Goal: Task Accomplishment & Management: Manage account settings

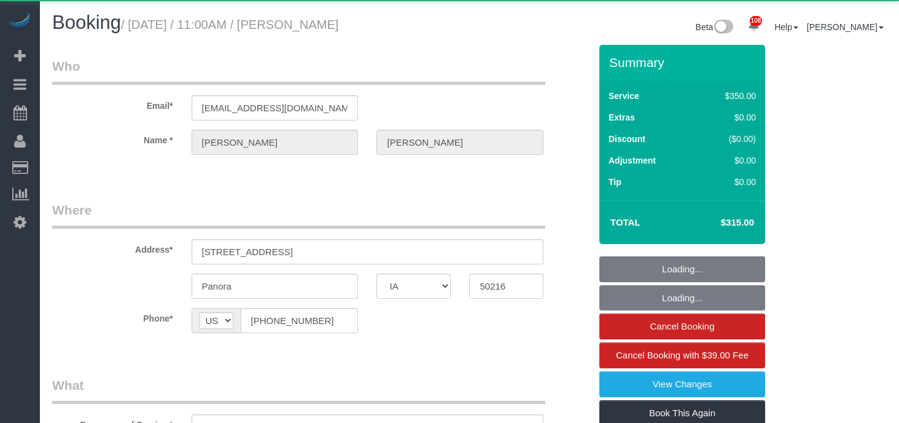
select select "IA"
select select "300"
select select "object:917"
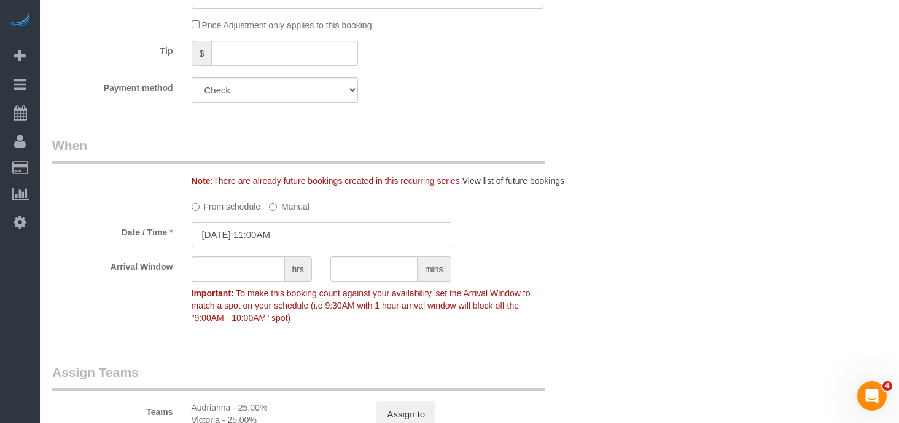
scroll to position [759, 0]
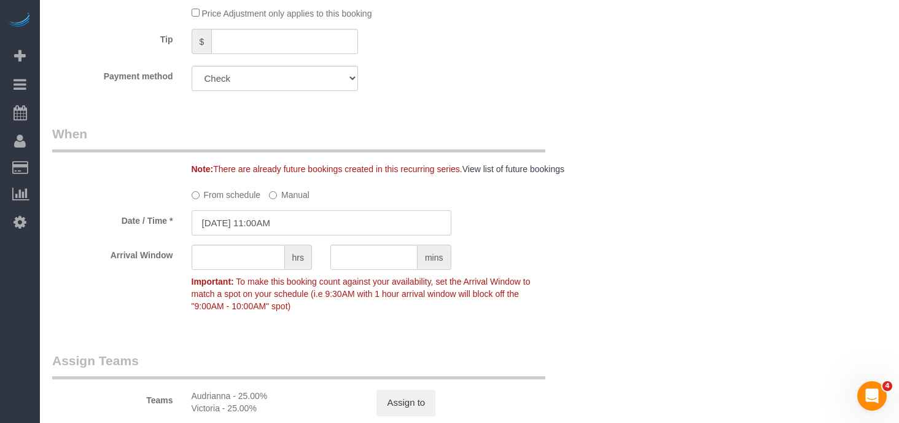
click at [246, 227] on input "[DATE] 11:00AM" at bounding box center [322, 222] width 260 height 25
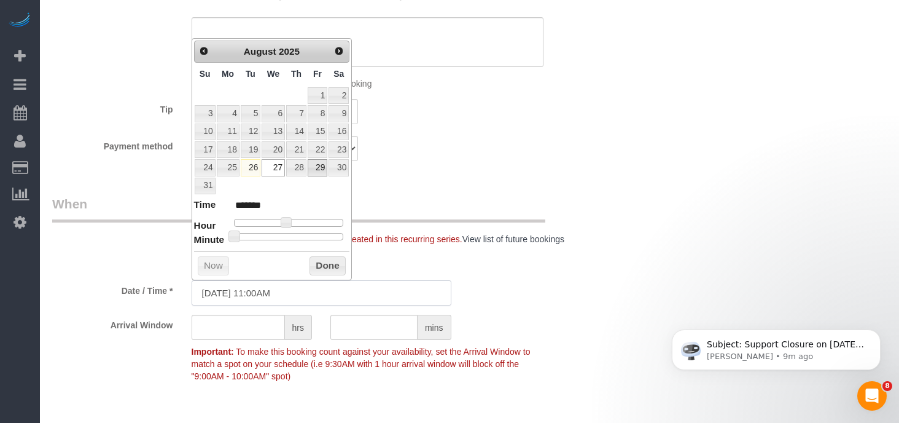
scroll to position [682, 0]
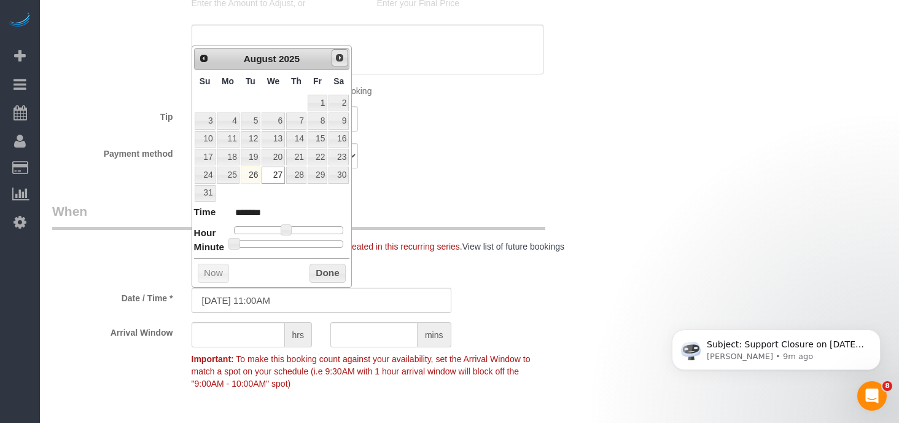
click at [340, 57] on span "Next" at bounding box center [340, 58] width 10 height 10
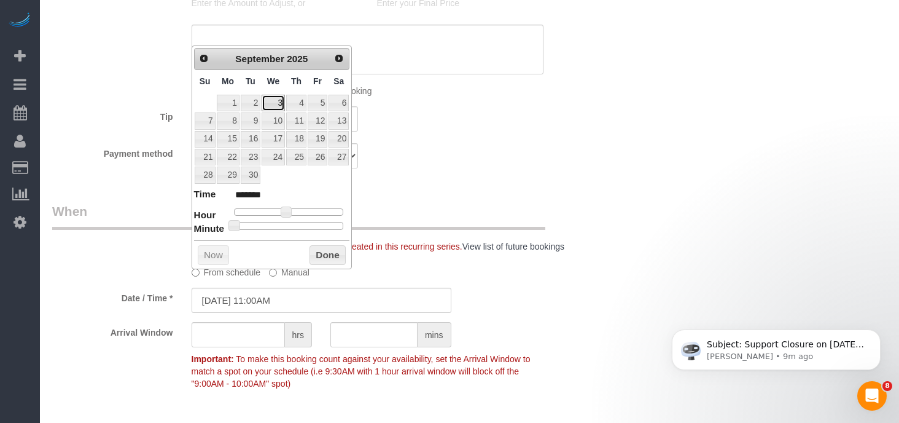
click at [273, 103] on link "3" at bounding box center [273, 103] width 23 height 17
type input "[DATE] 11:00AM"
click at [321, 251] on button "Done" at bounding box center [328, 255] width 36 height 20
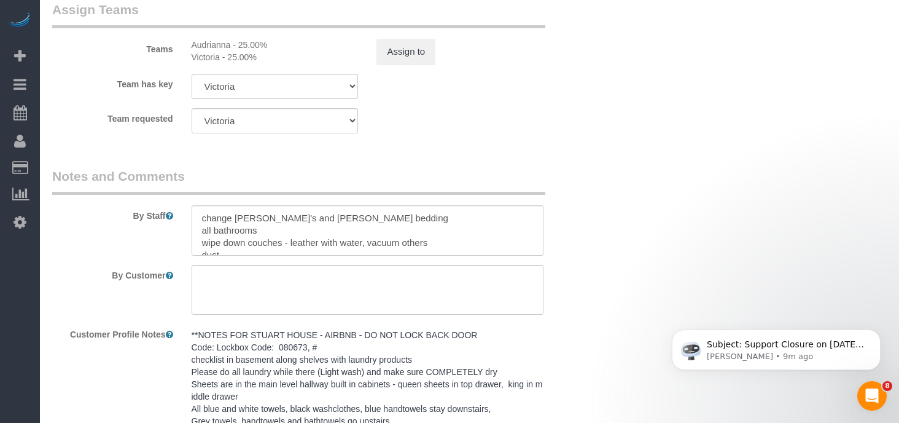
scroll to position [1111, 0]
drag, startPoint x: 234, startPoint y: 216, endPoint x: 314, endPoint y: 217, distance: 79.9
click at [314, 217] on textarea at bounding box center [368, 229] width 353 height 50
drag, startPoint x: 203, startPoint y: 217, endPoint x: 440, endPoint y: 230, distance: 237.4
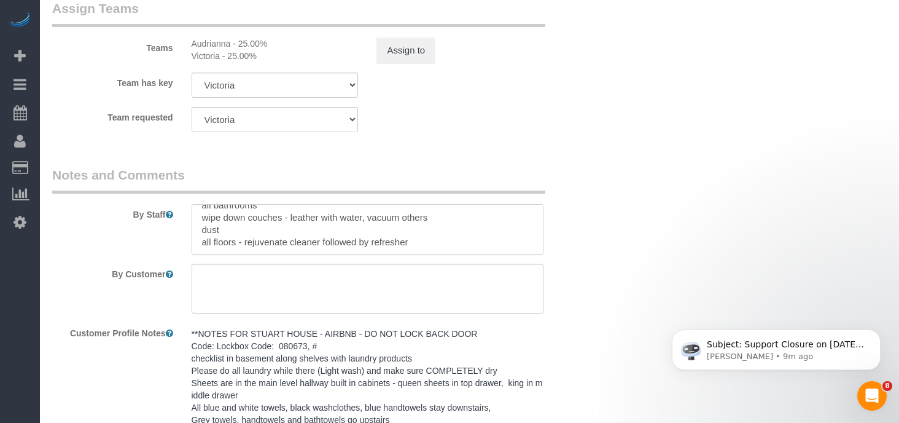
click at [440, 230] on textarea at bounding box center [368, 229] width 353 height 50
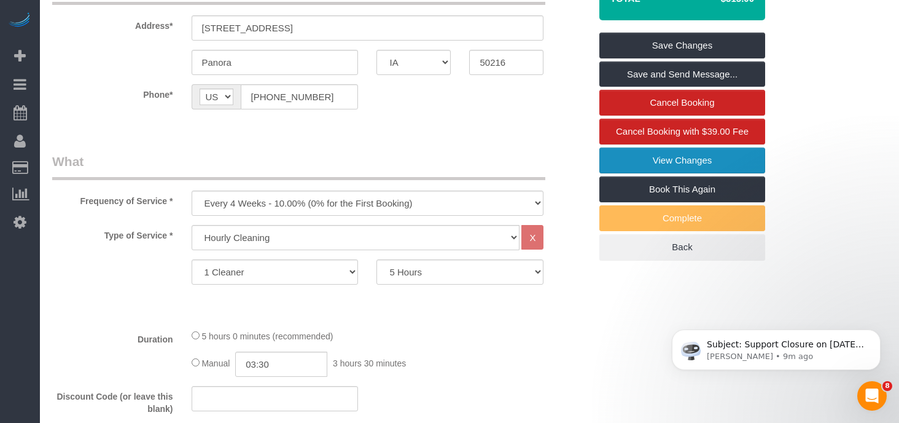
scroll to position [185, 0]
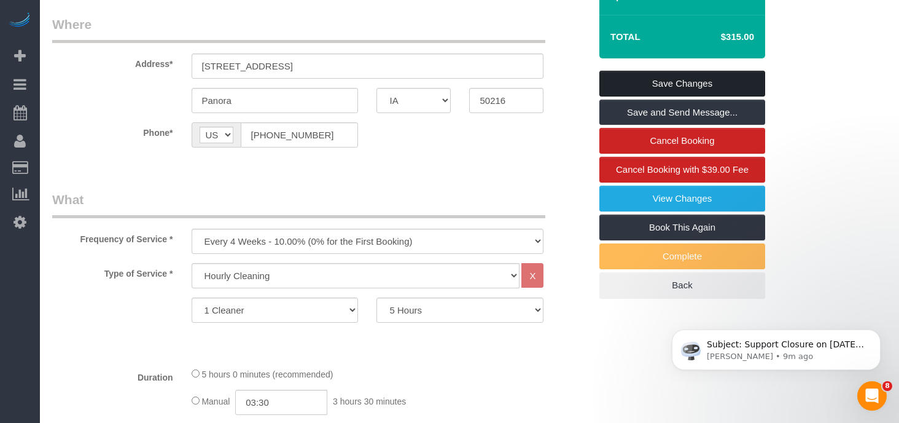
type textarea "change all bedding all bathrooms high dust dust ceiling fans all floors - rejuv…"
click at [673, 82] on link "Save Changes" at bounding box center [682, 84] width 166 height 26
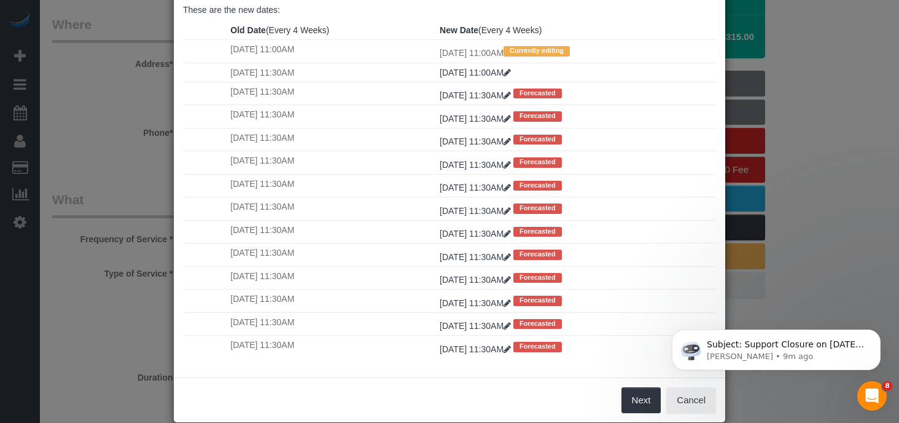
scroll to position [128, 0]
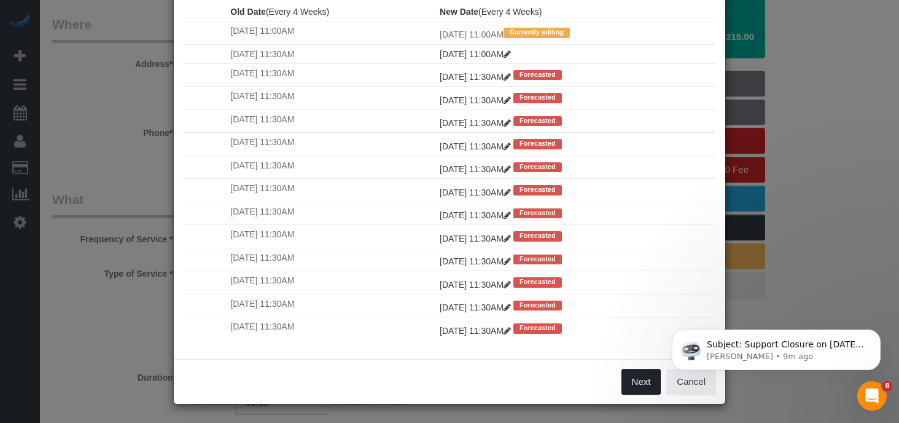
click at [640, 386] on button "Next" at bounding box center [642, 382] width 40 height 26
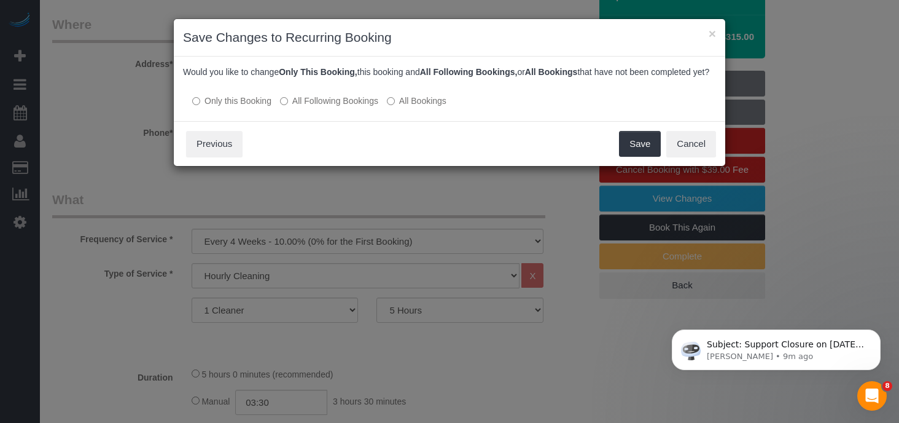
scroll to position [0, 0]
click at [659, 157] on button "Save" at bounding box center [640, 144] width 42 height 26
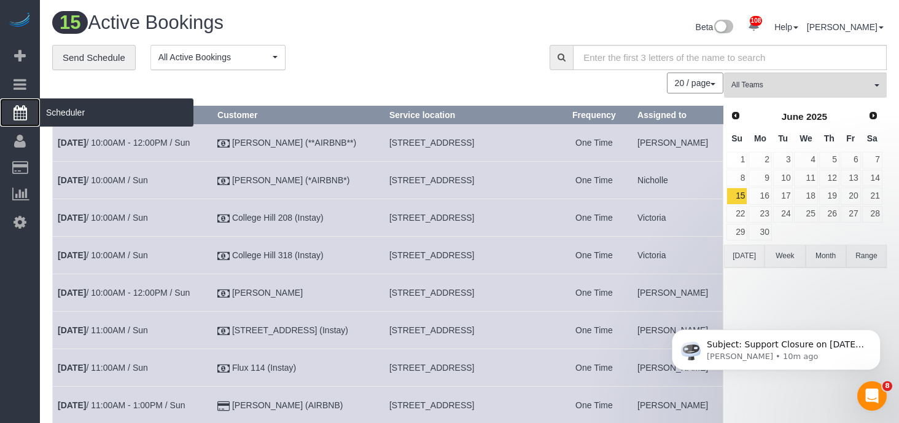
click at [71, 116] on span "Scheduler" at bounding box center [117, 112] width 154 height 28
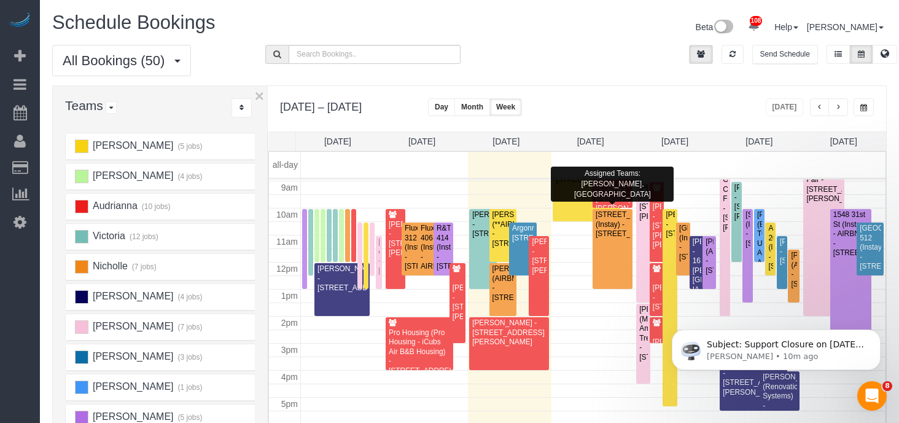
scroll to position [216, 0]
